Goal: Check status: Check status

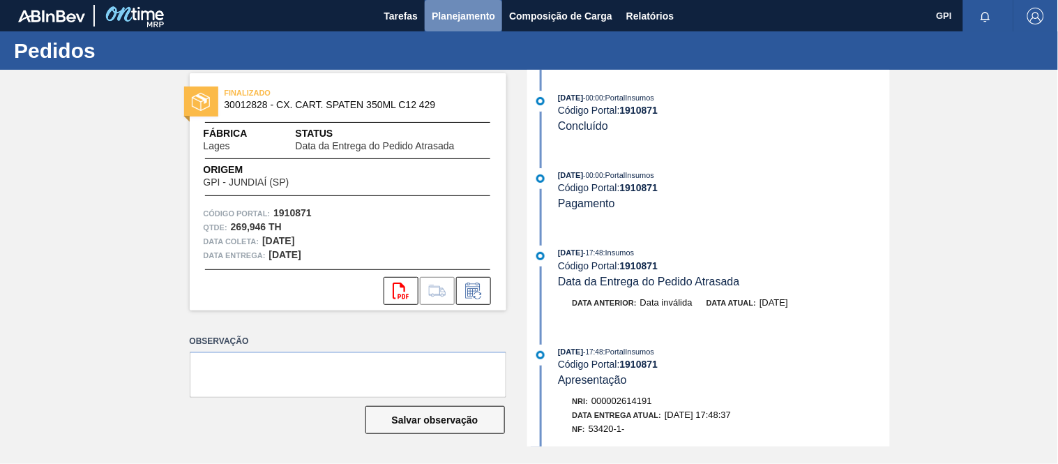
click at [483, 27] on button "Planejamento" at bounding box center [463, 15] width 77 height 31
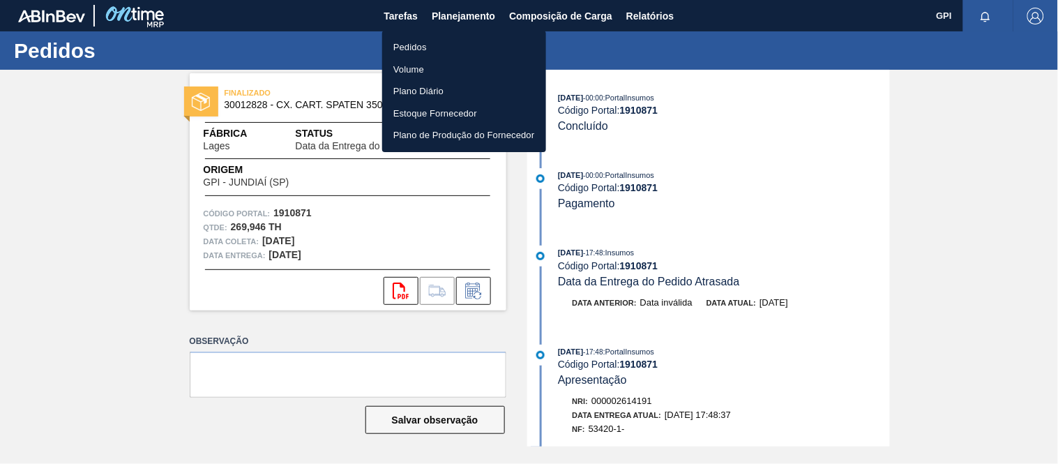
click at [425, 50] on li "Pedidos" at bounding box center [464, 47] width 164 height 22
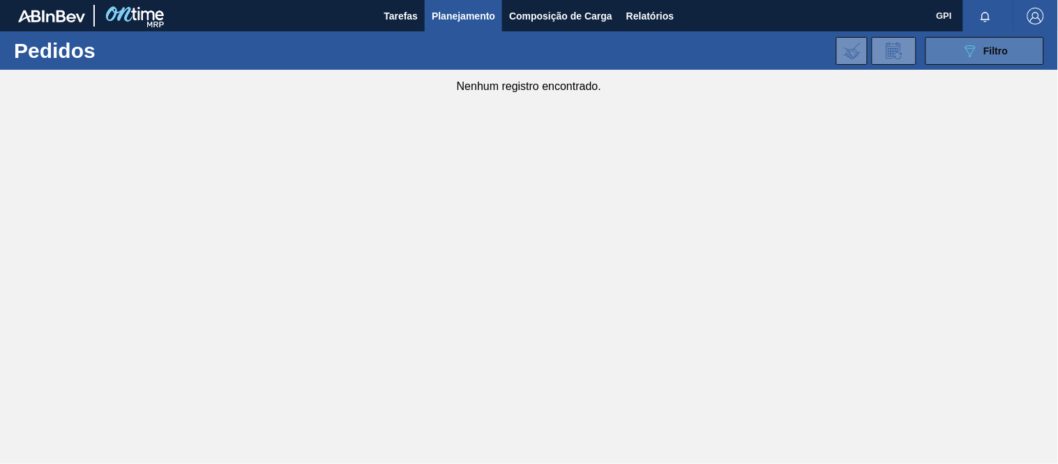
click at [965, 47] on icon "089F7B8B-B2A5-4AFE-B5C0-19BA573D28AC" at bounding box center [970, 51] width 17 height 17
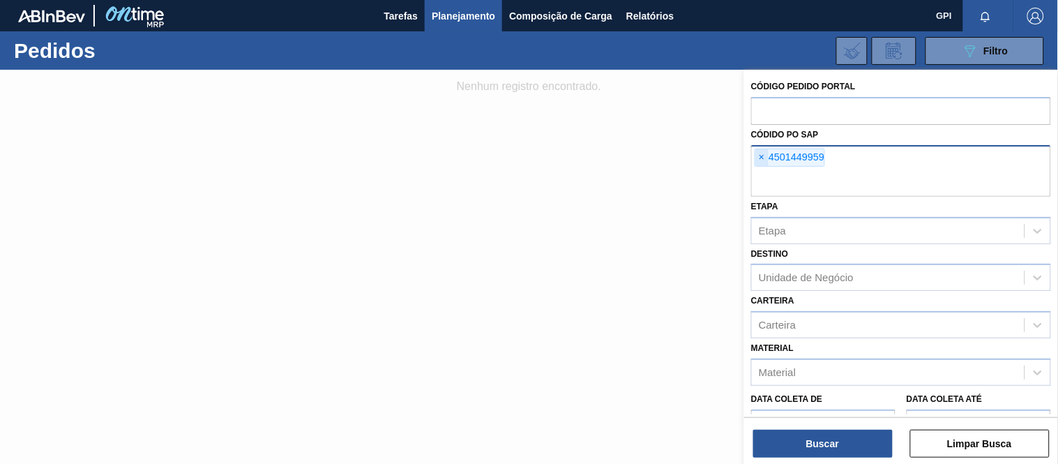
click at [759, 154] on span "×" at bounding box center [761, 157] width 13 height 17
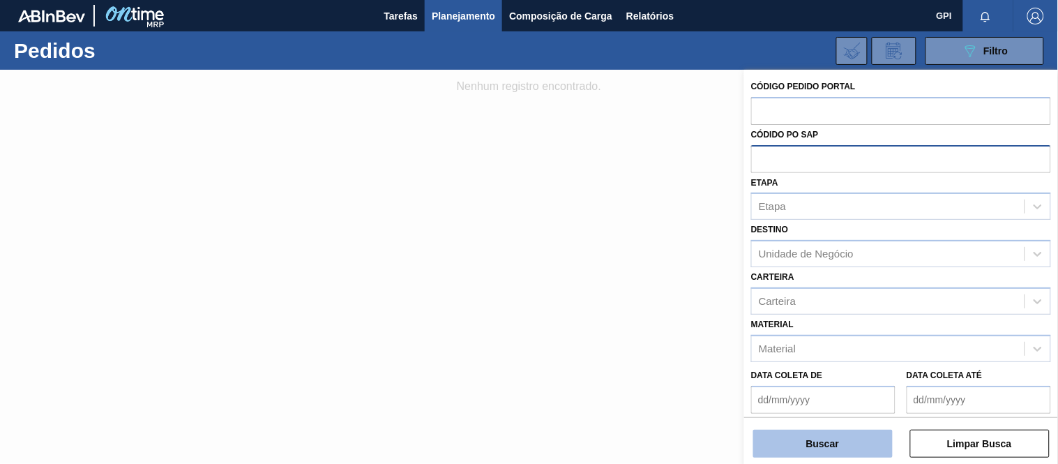
click at [840, 444] on button "Buscar" at bounding box center [822, 444] width 139 height 28
